Goal: Download file/media

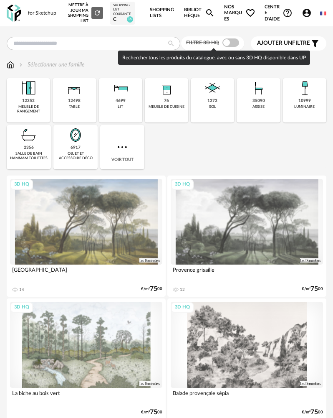
click at [226, 43] on span at bounding box center [231, 42] width 17 height 8
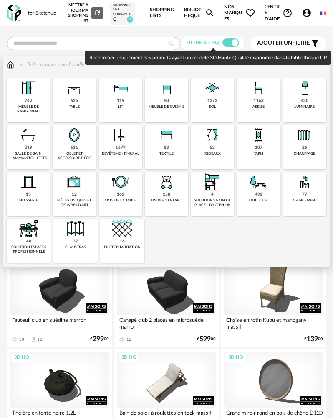
click at [121, 139] on img at bounding box center [121, 135] width 20 height 20
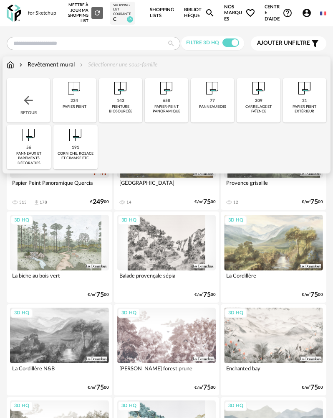
click at [268, 112] on div "carrelage et faïence" at bounding box center [258, 109] width 38 height 10
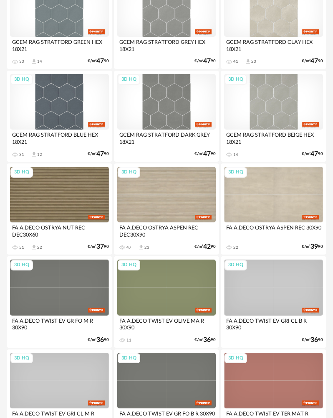
scroll to position [1254, 0]
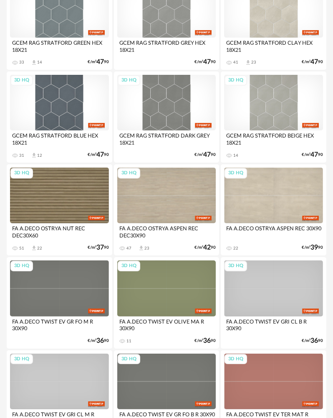
click at [280, 132] on div "GCEM RAG STRATFORD BEIGE HEX 18X21" at bounding box center [273, 138] width 99 height 17
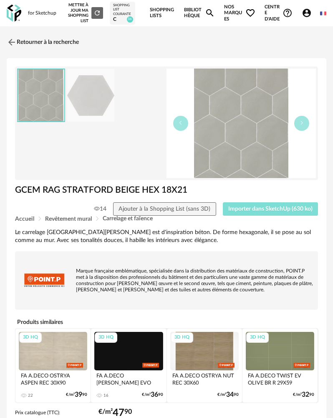
click at [251, 210] on span "Importer dans SketchUp (630 ko)" at bounding box center [271, 209] width 84 height 6
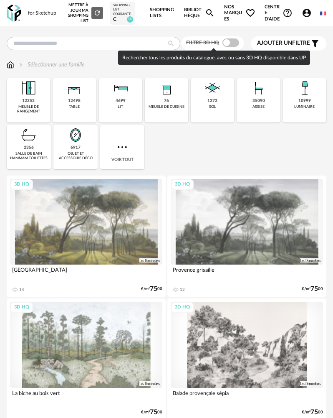
drag, startPoint x: 228, startPoint y: 45, endPoint x: 229, endPoint y: 51, distance: 6.9
click at [229, 44] on span at bounding box center [231, 42] width 17 height 8
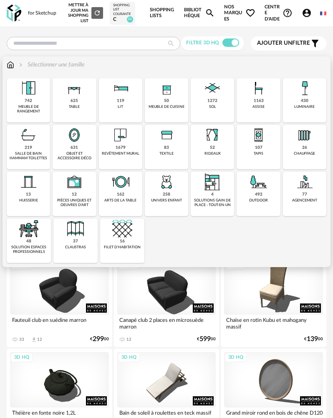
click at [120, 132] on img at bounding box center [121, 135] width 20 height 20
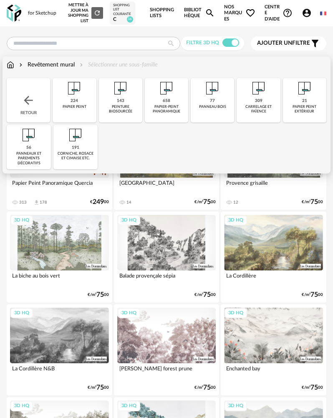
click at [250, 105] on div "carrelage et faïence" at bounding box center [258, 109] width 38 height 10
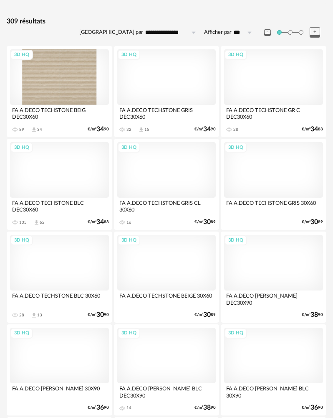
scroll to position [84, 0]
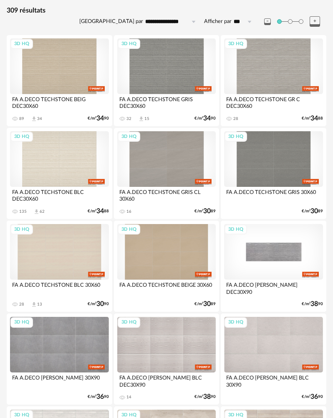
click at [254, 252] on div "3D HQ" at bounding box center [273, 252] width 99 height 56
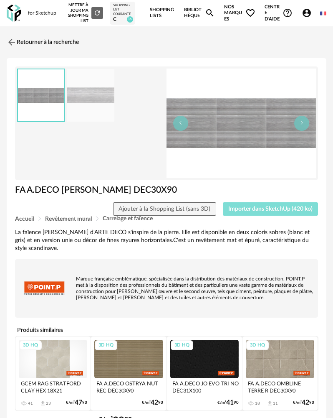
click at [251, 209] on span "Importer dans SketchUp (420 ko)" at bounding box center [271, 209] width 84 height 6
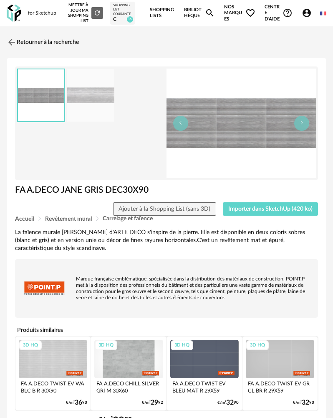
click at [11, 18] on img at bounding box center [14, 13] width 15 height 17
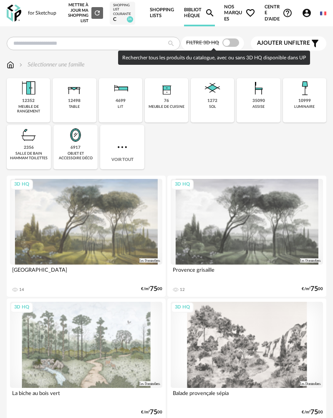
click at [230, 44] on span at bounding box center [231, 42] width 17 height 8
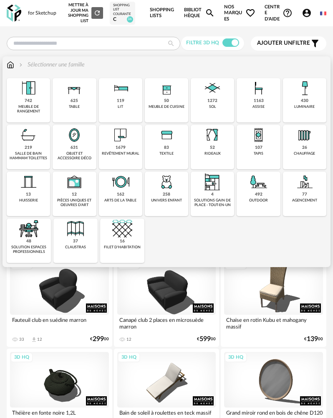
click at [83, 141] on img at bounding box center [74, 135] width 20 height 20
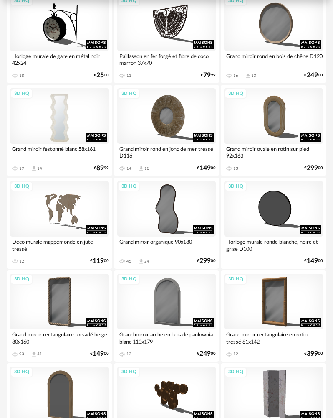
scroll to position [125, 0]
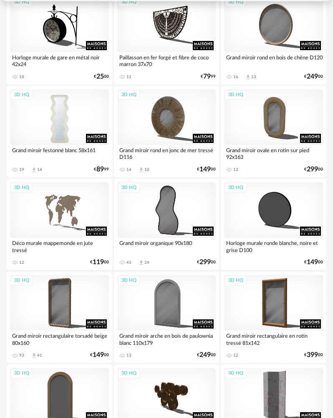
click at [73, 132] on div "3D HQ" at bounding box center [59, 117] width 99 height 56
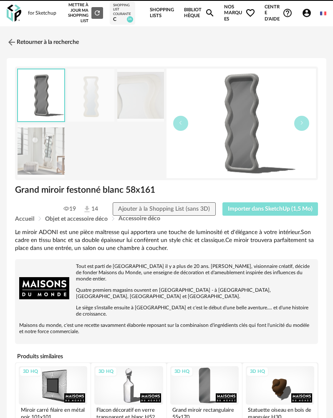
click at [255, 214] on button "Importer dans SketchUp (1,5 Mo)" at bounding box center [271, 208] width 96 height 13
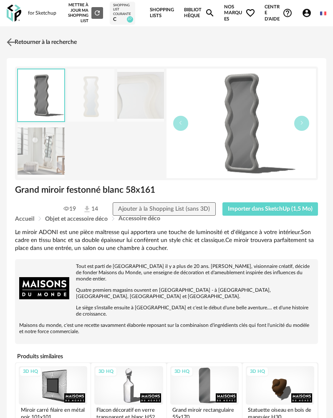
click at [13, 41] on img at bounding box center [11, 42] width 12 height 12
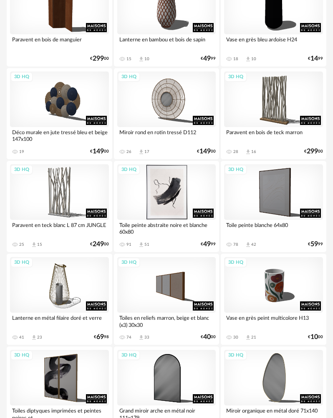
scroll to position [794, 0]
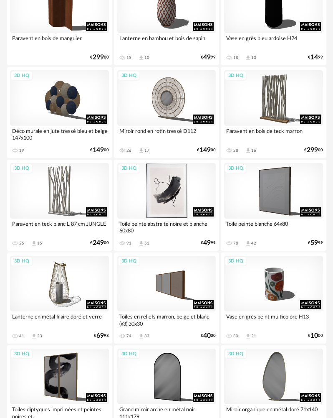
click at [165, 208] on div "3D HQ" at bounding box center [166, 191] width 99 height 56
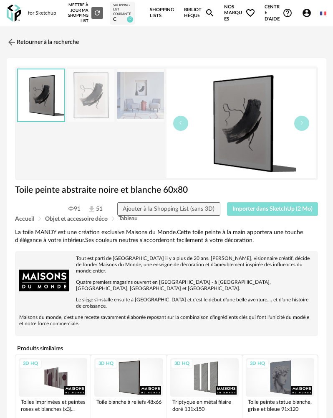
click at [265, 209] on span "Importer dans SketchUp (2 Mo)" at bounding box center [273, 209] width 80 height 6
